Goal: Task Accomplishment & Management: Manage account settings

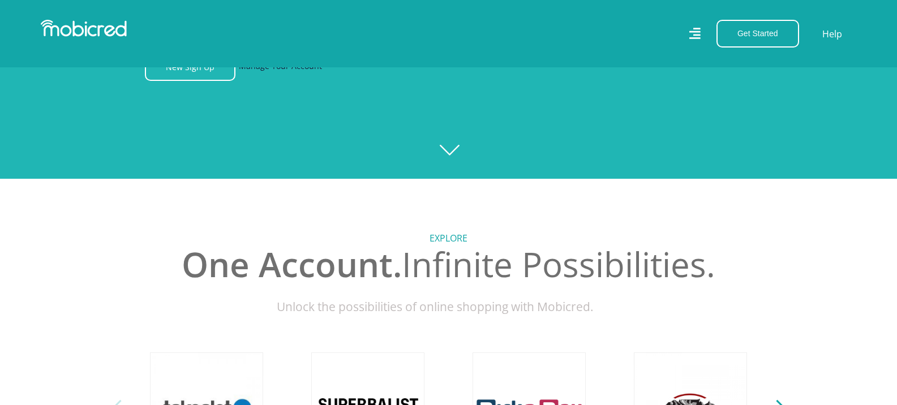
scroll to position [57, 0]
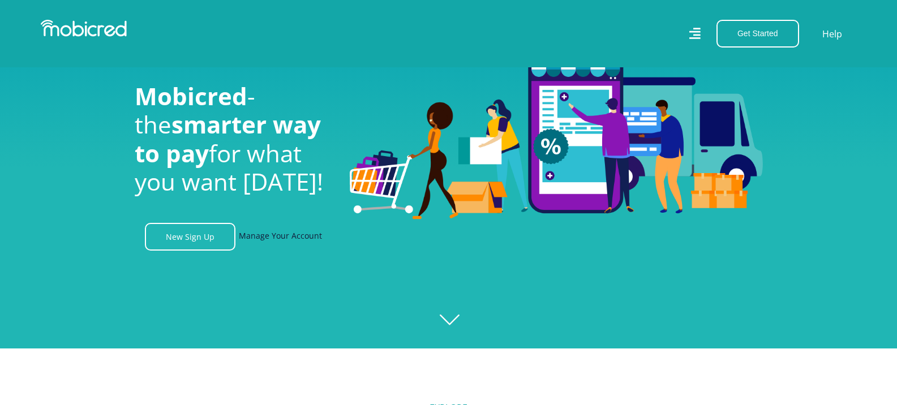
click at [283, 243] on link "Manage Your Account" at bounding box center [280, 237] width 83 height 28
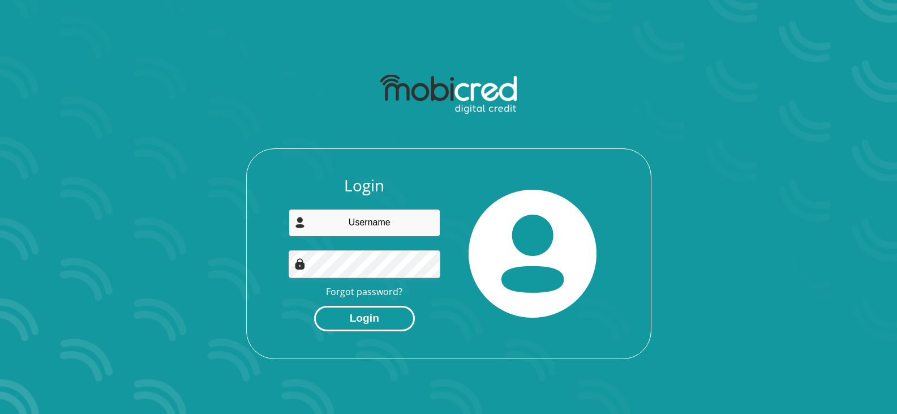
type input "priscillawilliams67@yahoo.com"
click at [379, 326] on button "Login" at bounding box center [364, 318] width 101 height 25
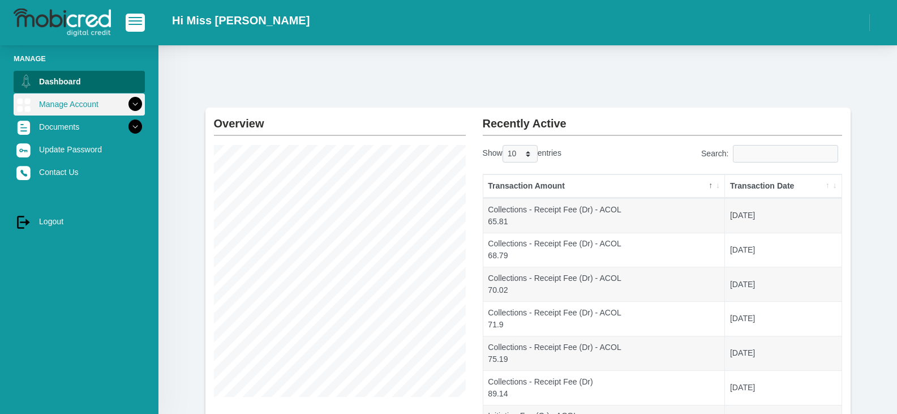
click at [74, 109] on link "Manage Account" at bounding box center [79, 104] width 131 height 22
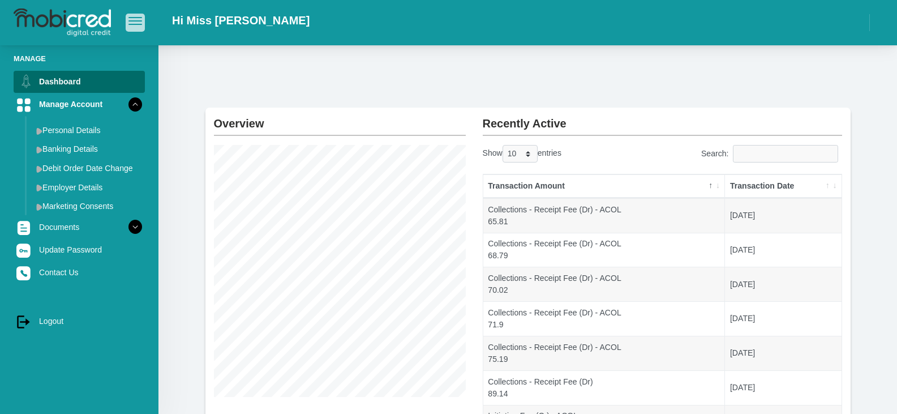
click at [129, 15] on button "button" at bounding box center [135, 23] width 19 height 18
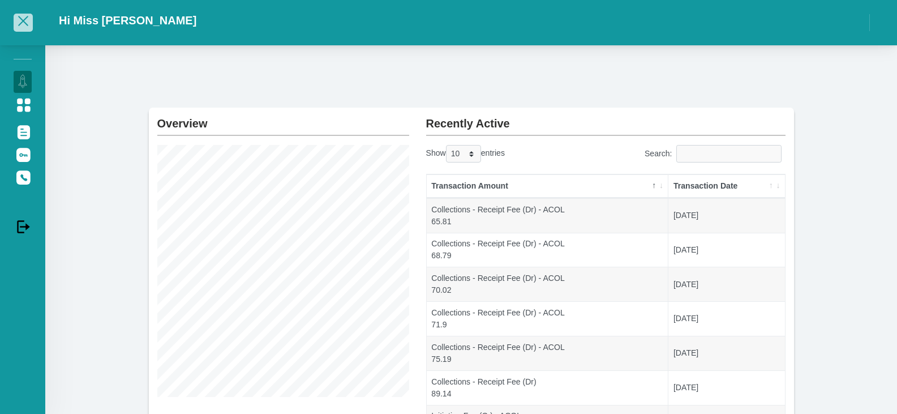
click at [23, 22] on span "button" at bounding box center [23, 21] width 10 height 10
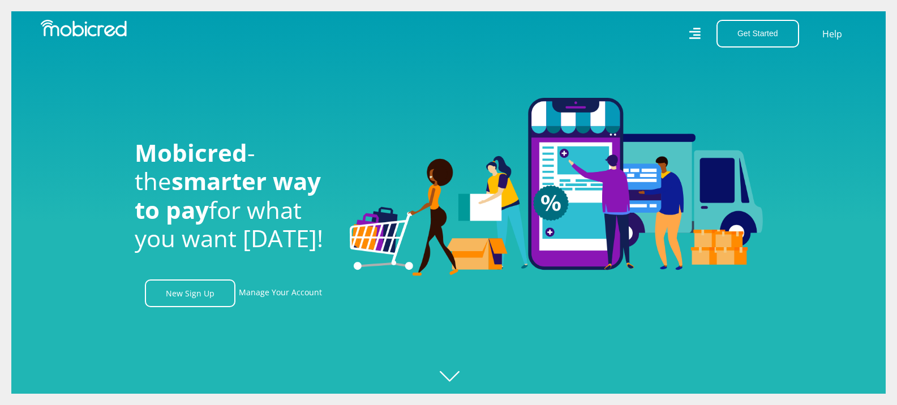
scroll to position [0, 807]
click at [268, 304] on link "Manage Your Account" at bounding box center [280, 294] width 83 height 28
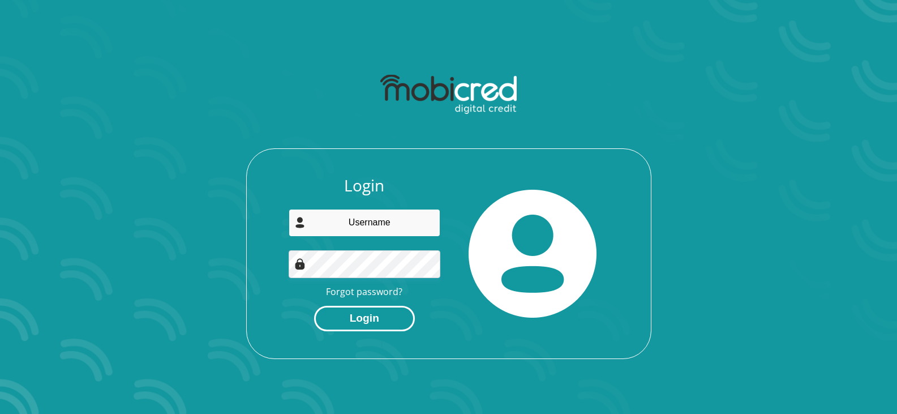
type input "[EMAIL_ADDRESS][DOMAIN_NAME]"
click at [382, 323] on button "Login" at bounding box center [364, 318] width 101 height 25
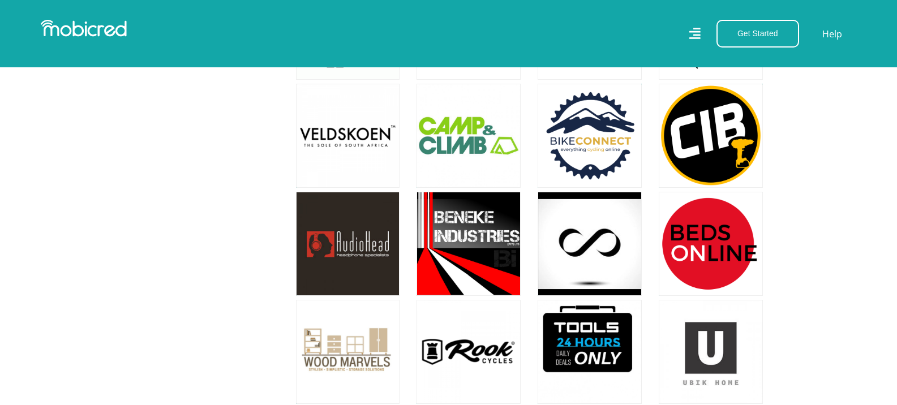
scroll to position [3923, 0]
